Goal: Navigation & Orientation: Find specific page/section

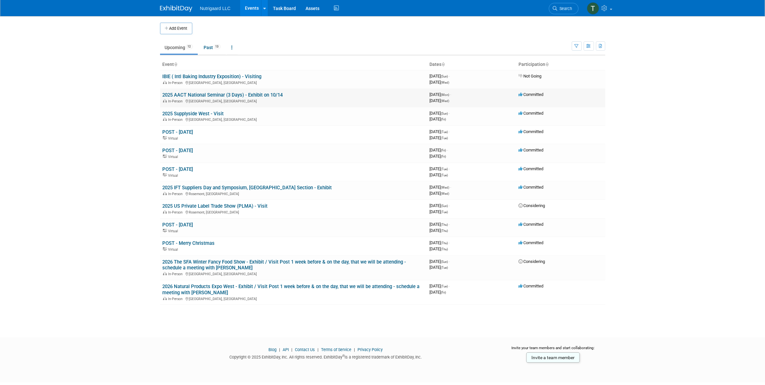
click at [262, 96] on link "2025 AACT National Seminar (3 Days) - Exhibit on 10/14" at bounding box center [223, 95] width 120 height 6
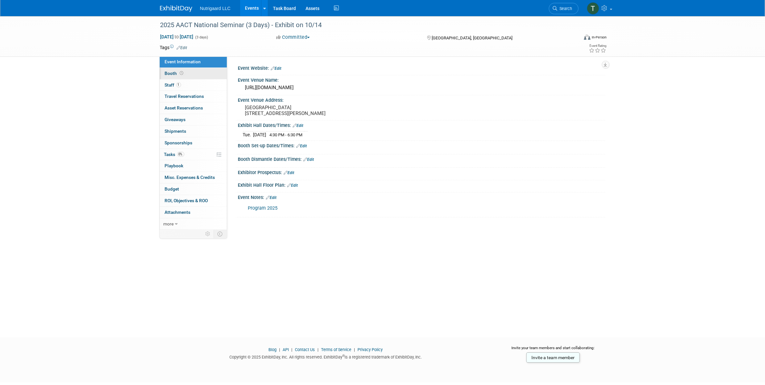
click at [173, 75] on span "Booth" at bounding box center [175, 73] width 20 height 5
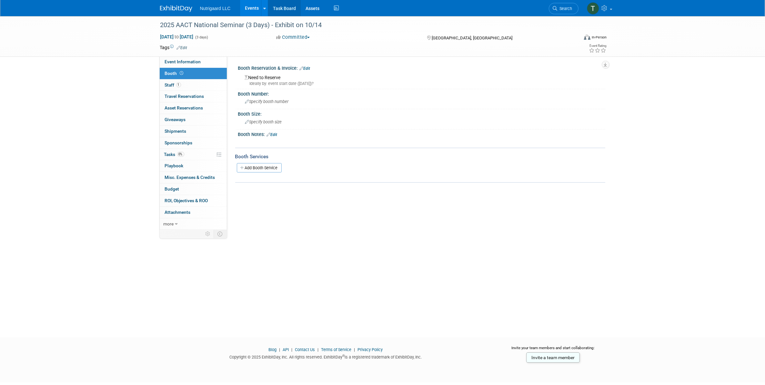
click at [293, 8] on link "Task Board" at bounding box center [284, 8] width 33 height 16
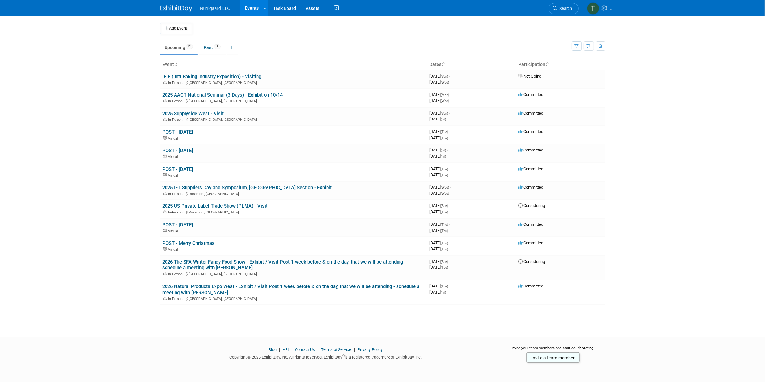
click at [219, 10] on span "Nutrigaard LLC" at bounding box center [215, 8] width 31 height 5
click at [287, 10] on link "Task Board" at bounding box center [284, 8] width 33 height 16
